Goal: Information Seeking & Learning: Learn about a topic

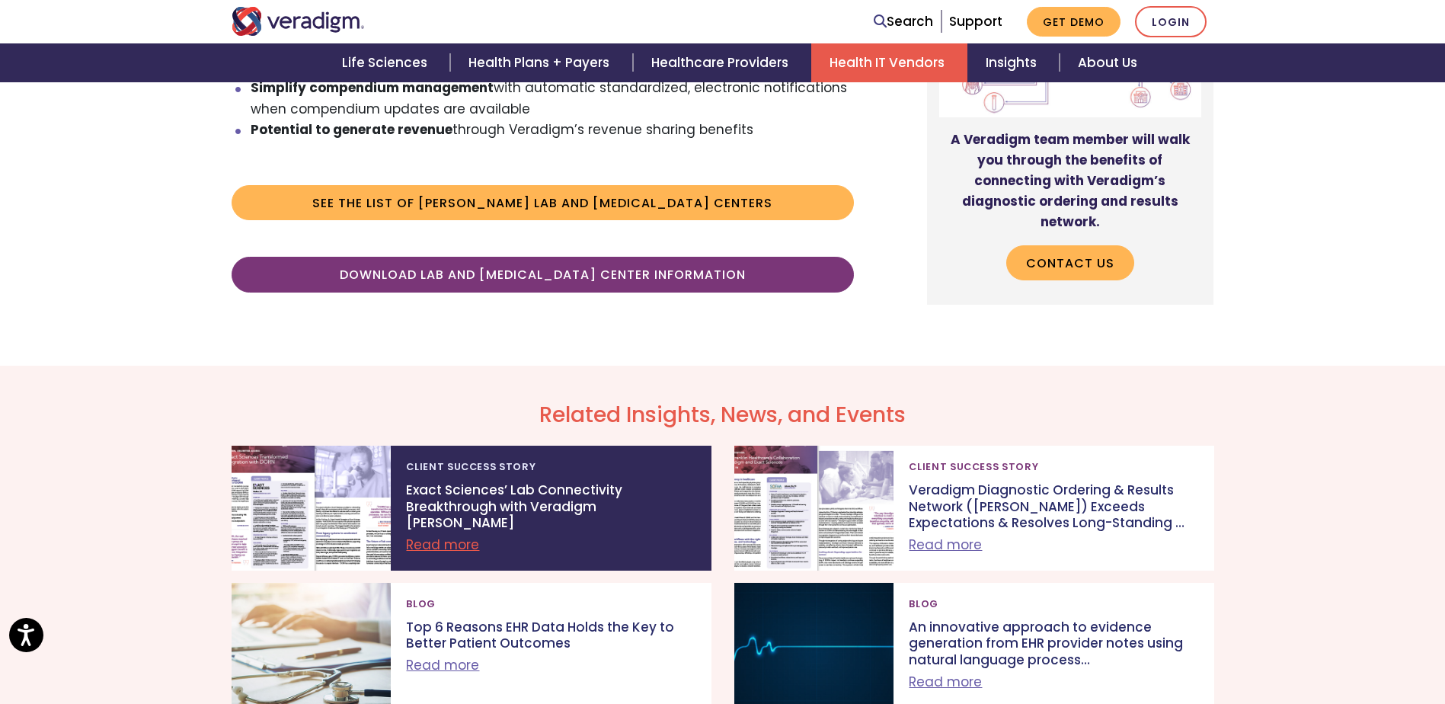
scroll to position [1295, 0]
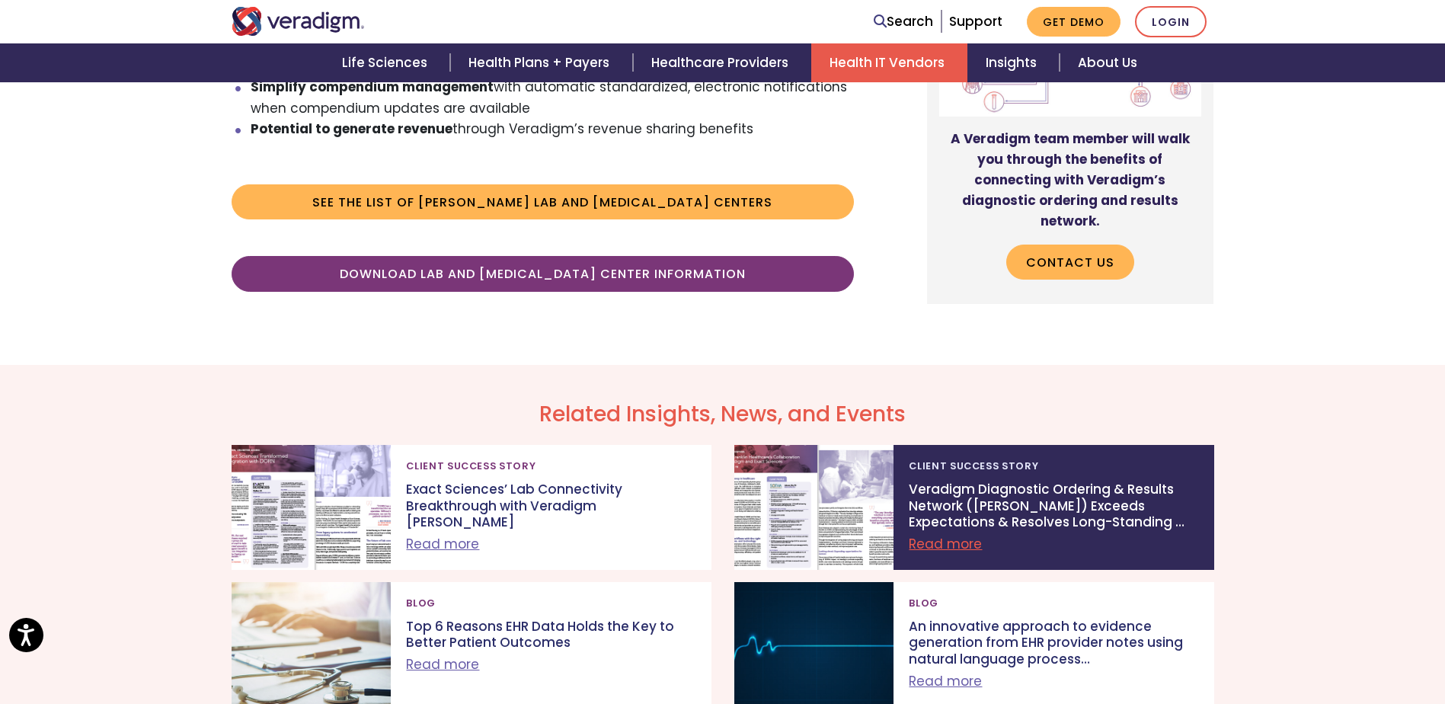
click at [1065, 482] on p "Veradigm Diagnostic Ordering & Results Network ([PERSON_NAME]) Exceeds Expectat…" at bounding box center [1054, 507] width 290 height 50
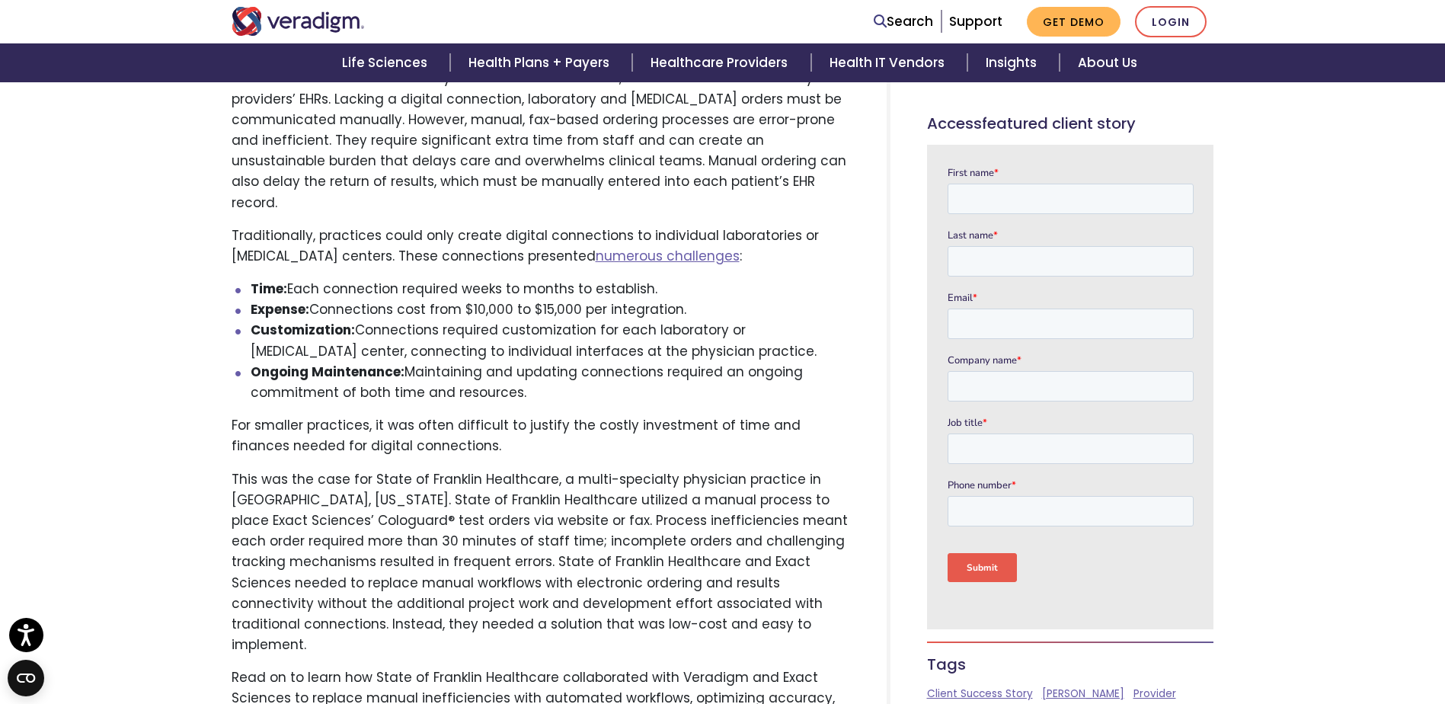
scroll to position [686, 0]
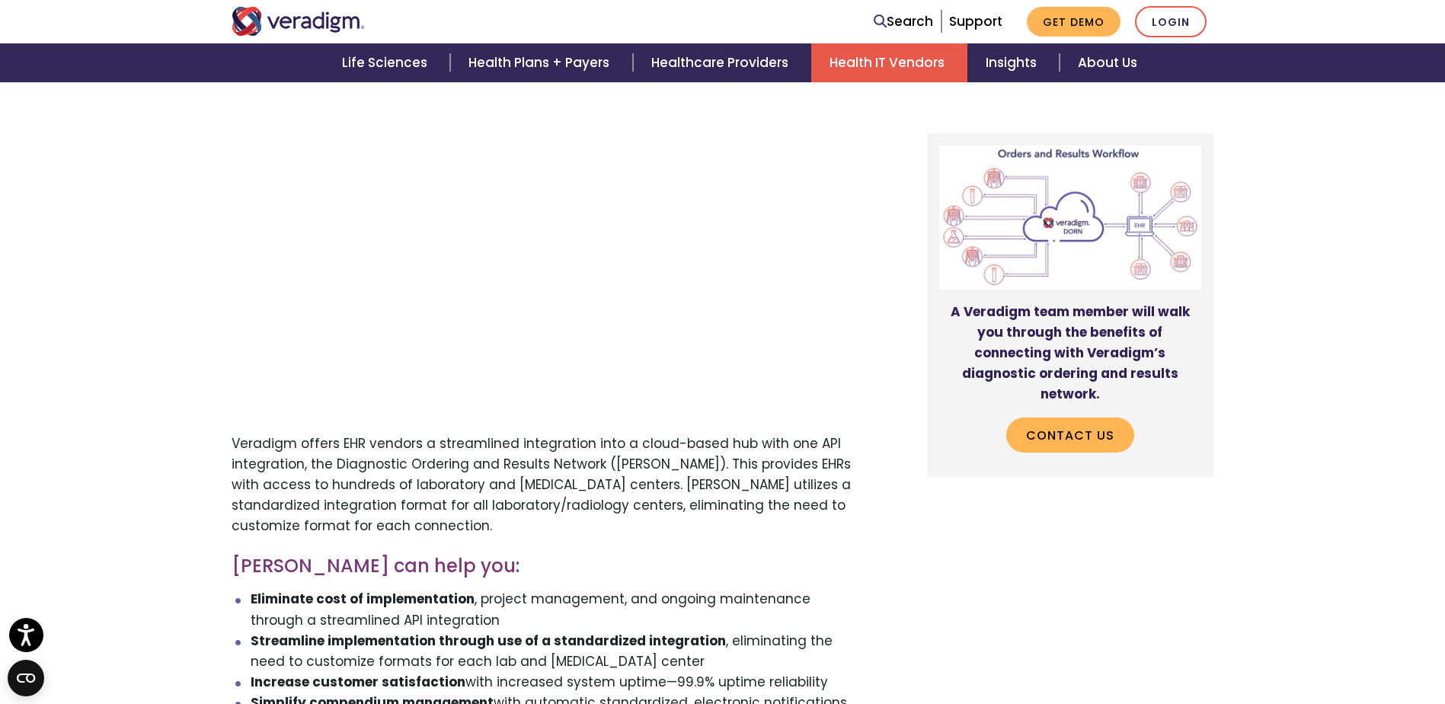
scroll to position [838, 0]
